Goal: Navigation & Orientation: Find specific page/section

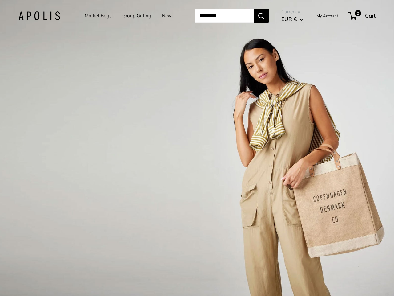
click at [197, 16] on input "Search..." at bounding box center [224, 16] width 59 height 14
click at [232, 16] on input "Search..." at bounding box center [224, 16] width 59 height 14
click at [197, 148] on div "1 / 3" at bounding box center [197, 148] width 394 height 296
